Goal: Check status: Check status

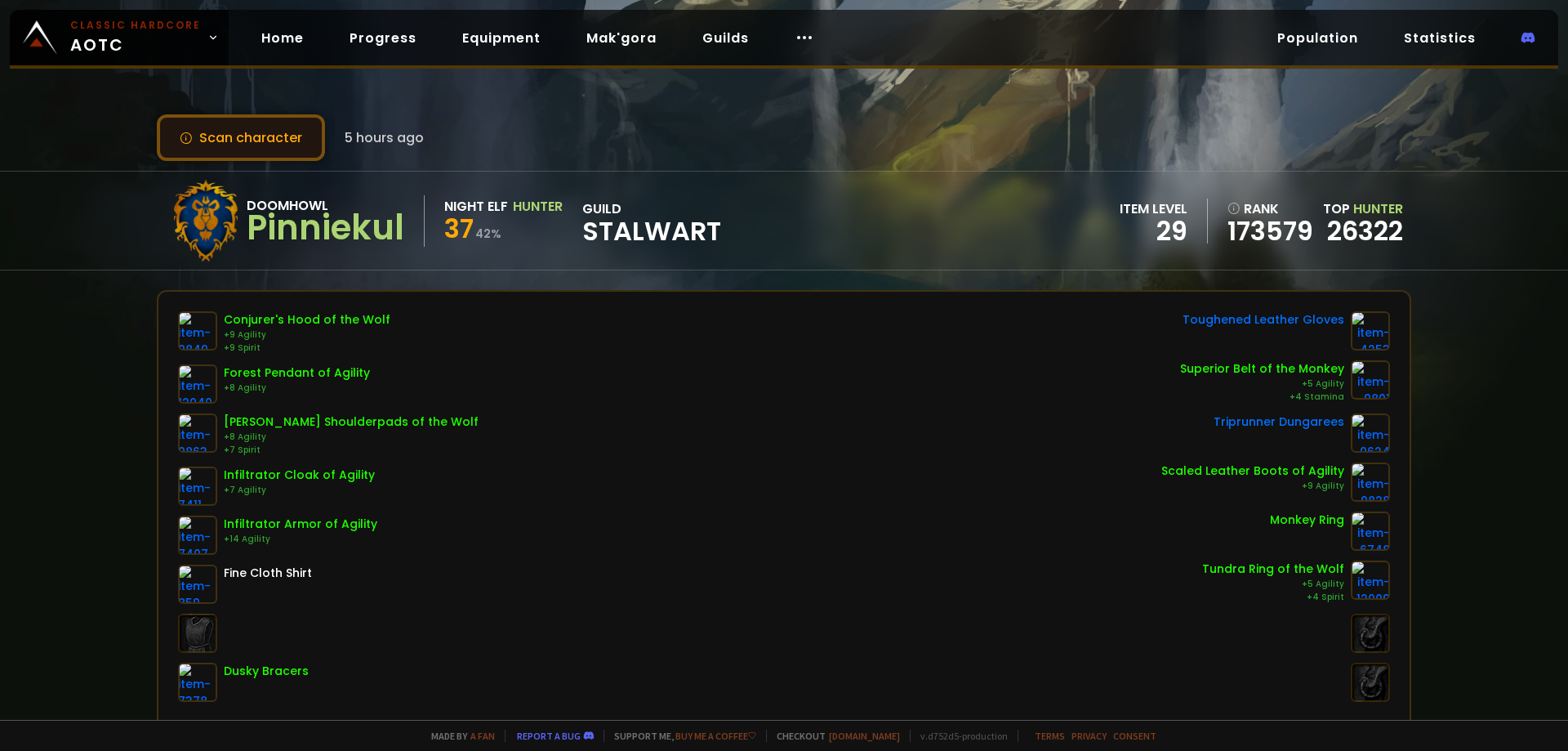
click at [196, 131] on button "Scan character" at bounding box center [241, 137] width 168 height 46
click at [252, 133] on button "Scan character" at bounding box center [241, 137] width 168 height 46
